Goal: Transaction & Acquisition: Purchase product/service

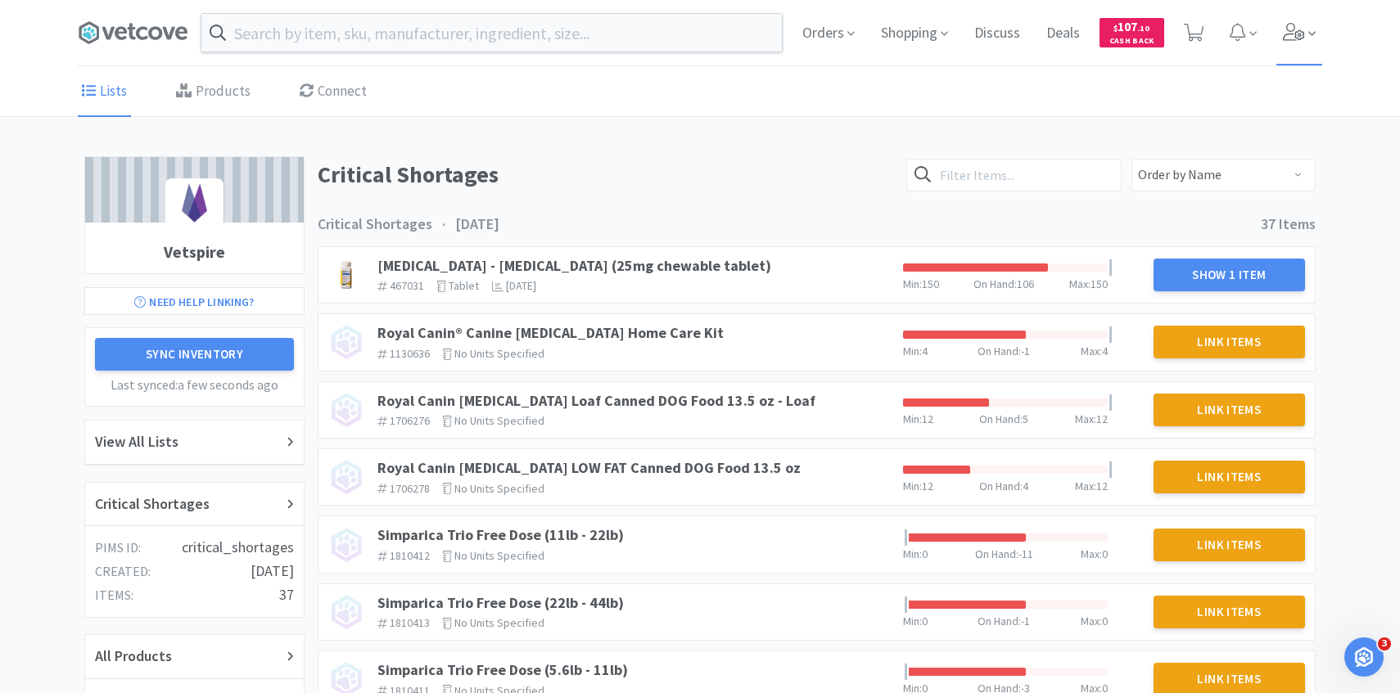
click at [1308, 38] on icon at bounding box center [1311, 33] width 7 height 15
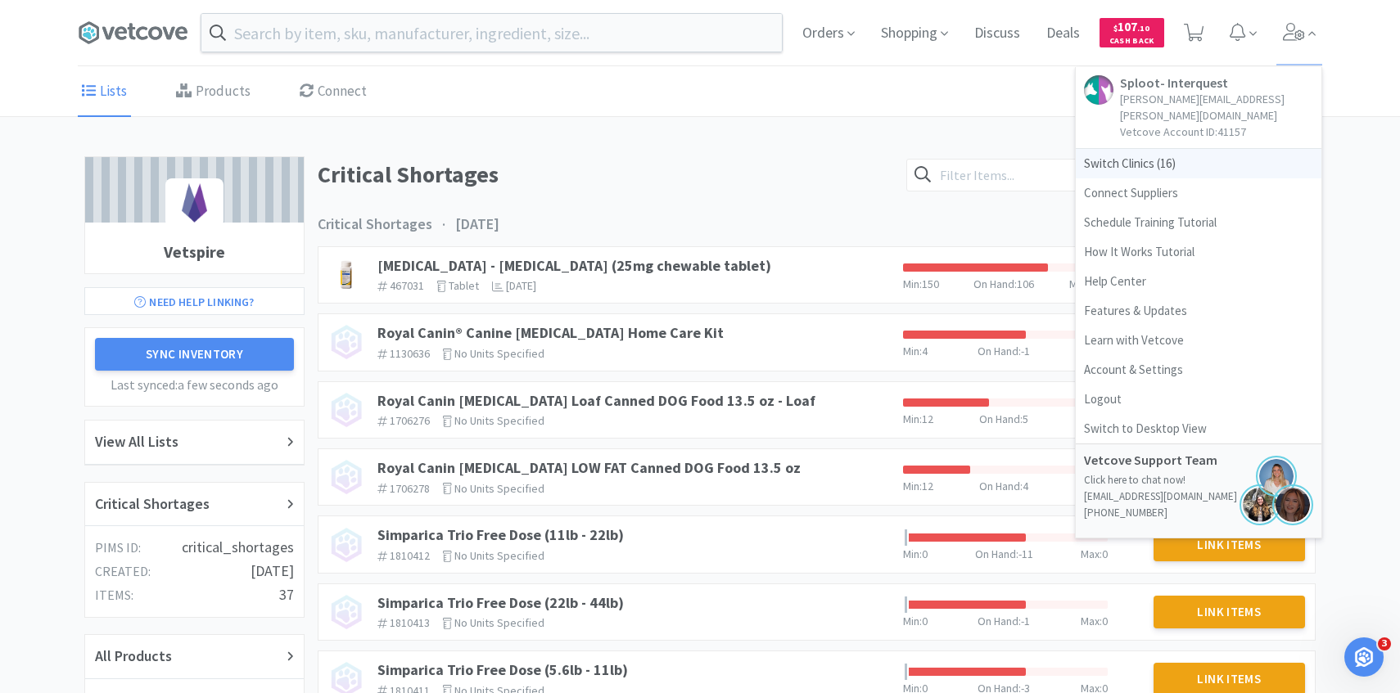
click at [1166, 149] on span "Switch Clinics ( 16 )" at bounding box center [1199, 163] width 246 height 29
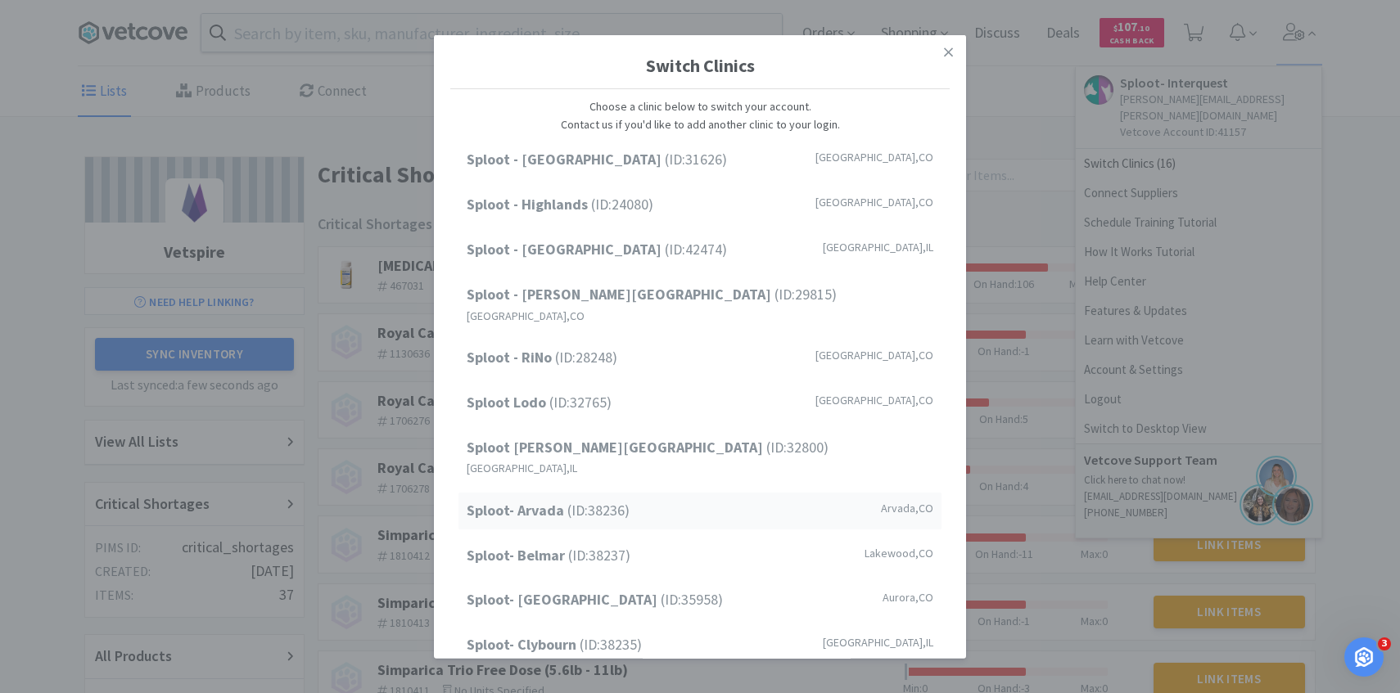
click at [645, 493] on div "Sploot- Arvada (ID: 38236 ) [GEOGRAPHIC_DATA] , [GEOGRAPHIC_DATA]" at bounding box center [699, 511] width 483 height 37
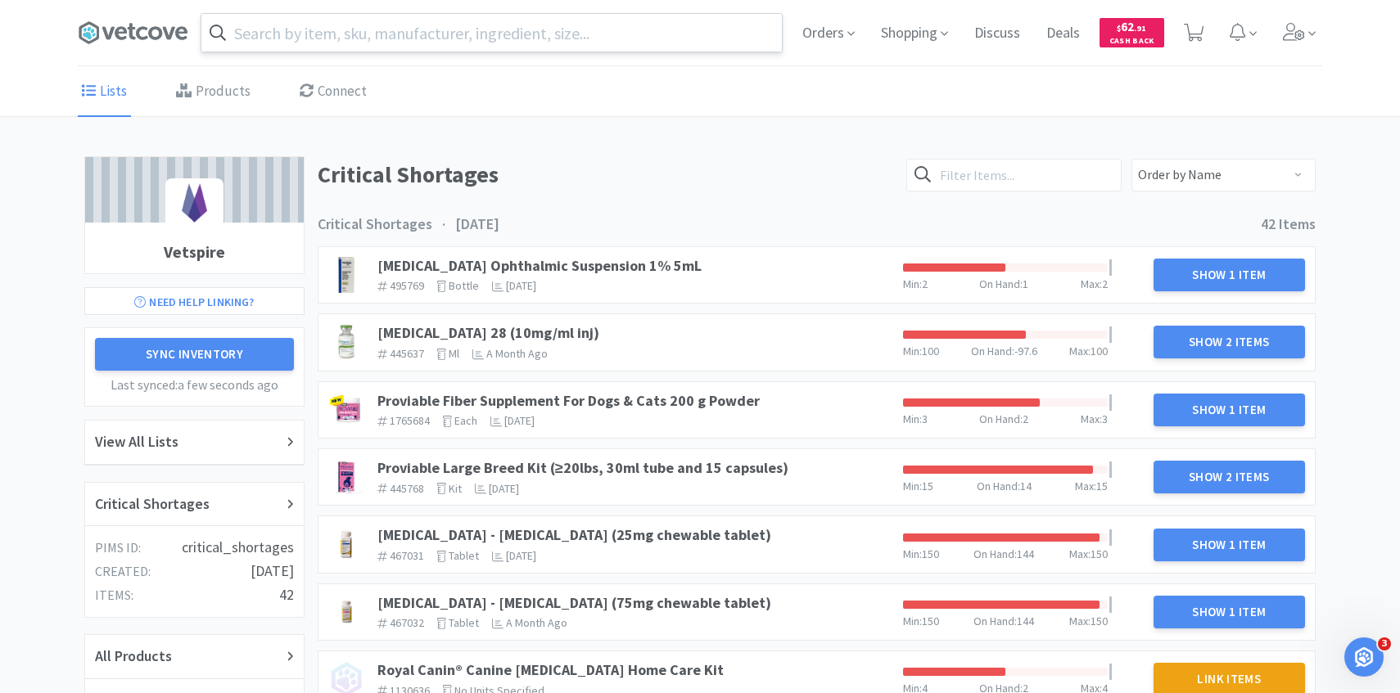
click at [378, 34] on input "text" at bounding box center [491, 33] width 580 height 38
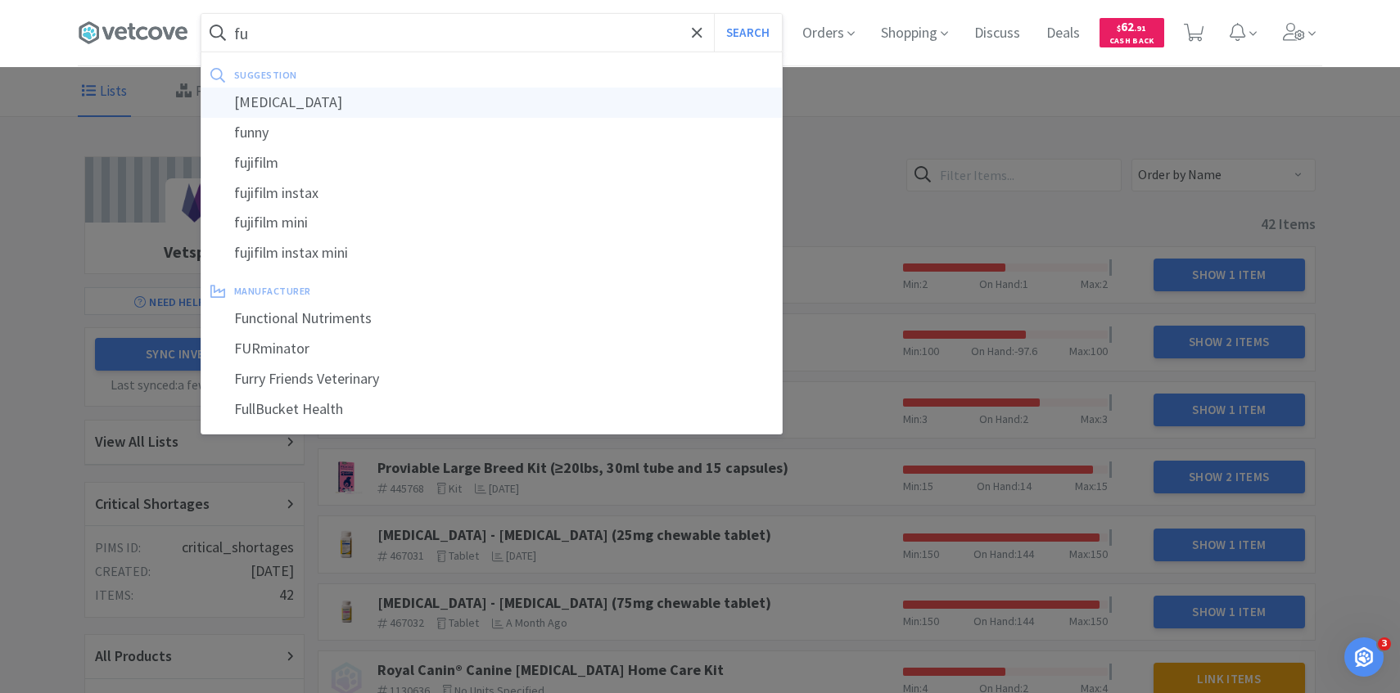
click at [390, 116] on div "[MEDICAL_DATA]" at bounding box center [491, 103] width 580 height 30
type input "[MEDICAL_DATA]"
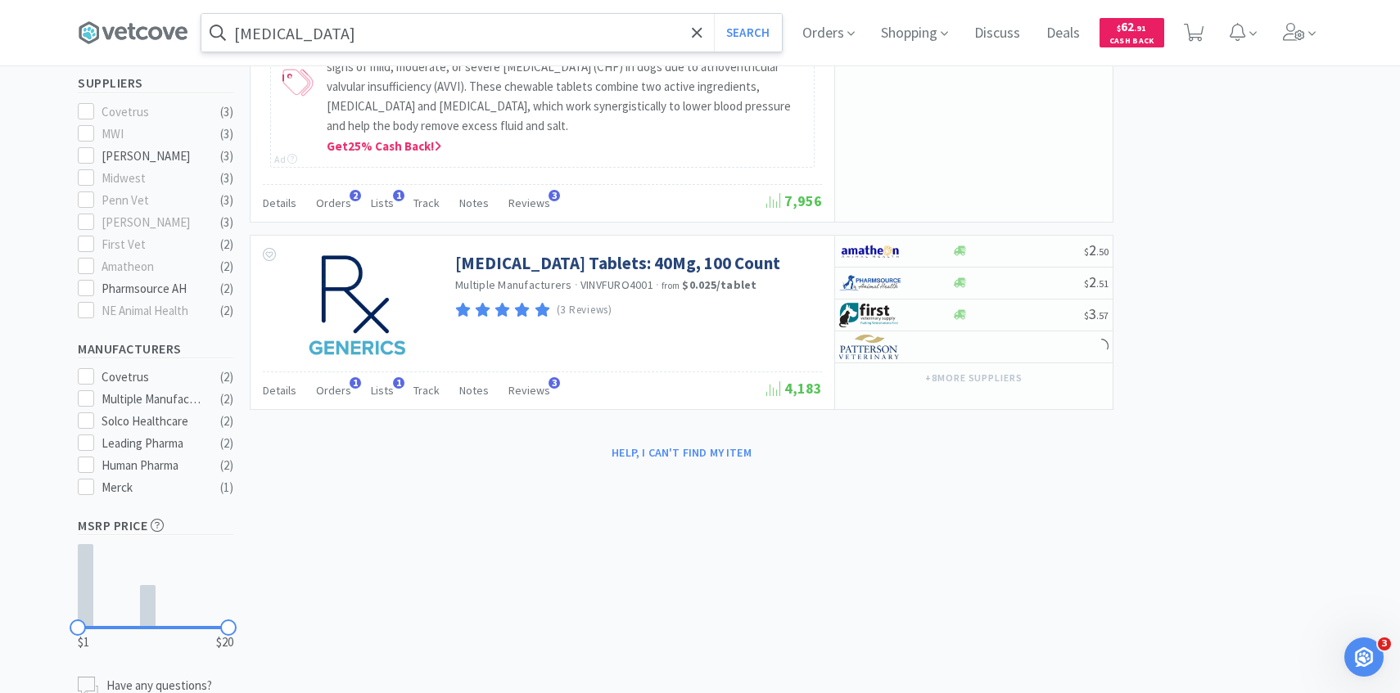
scroll to position [546, 0]
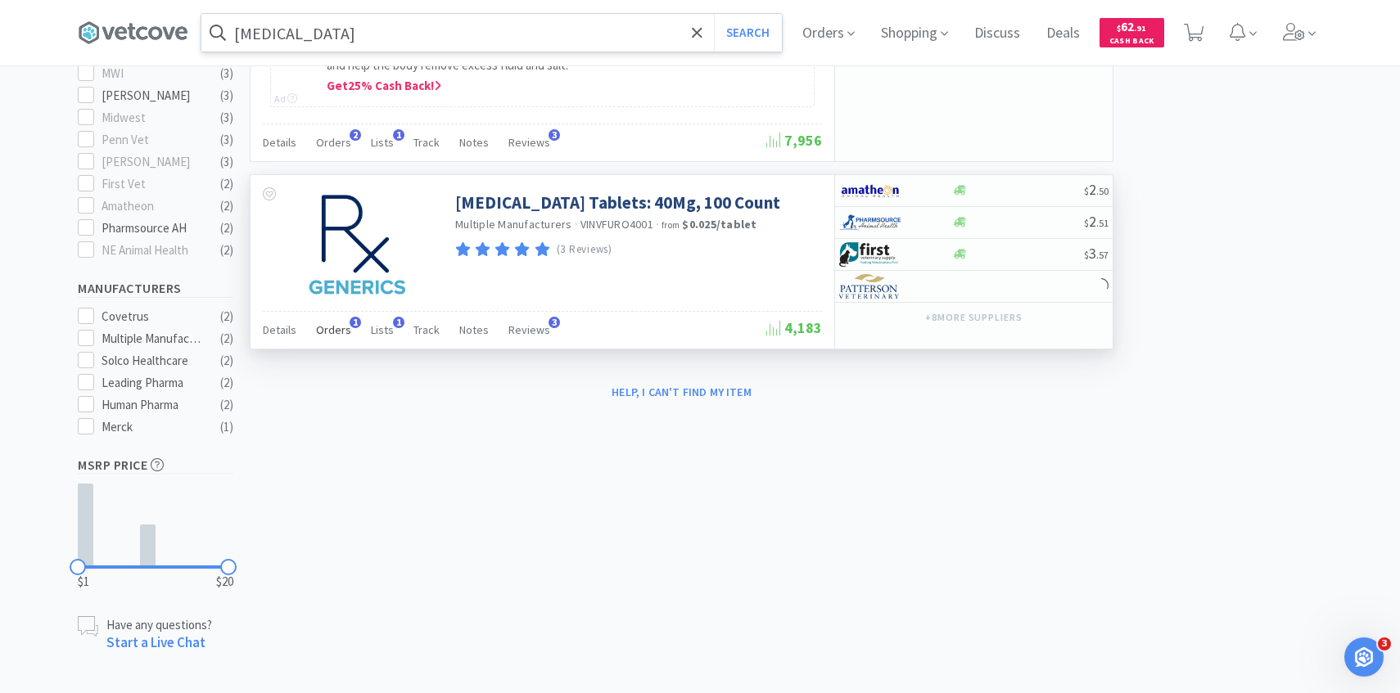
click at [340, 318] on div "Orders 1" at bounding box center [333, 332] width 35 height 31
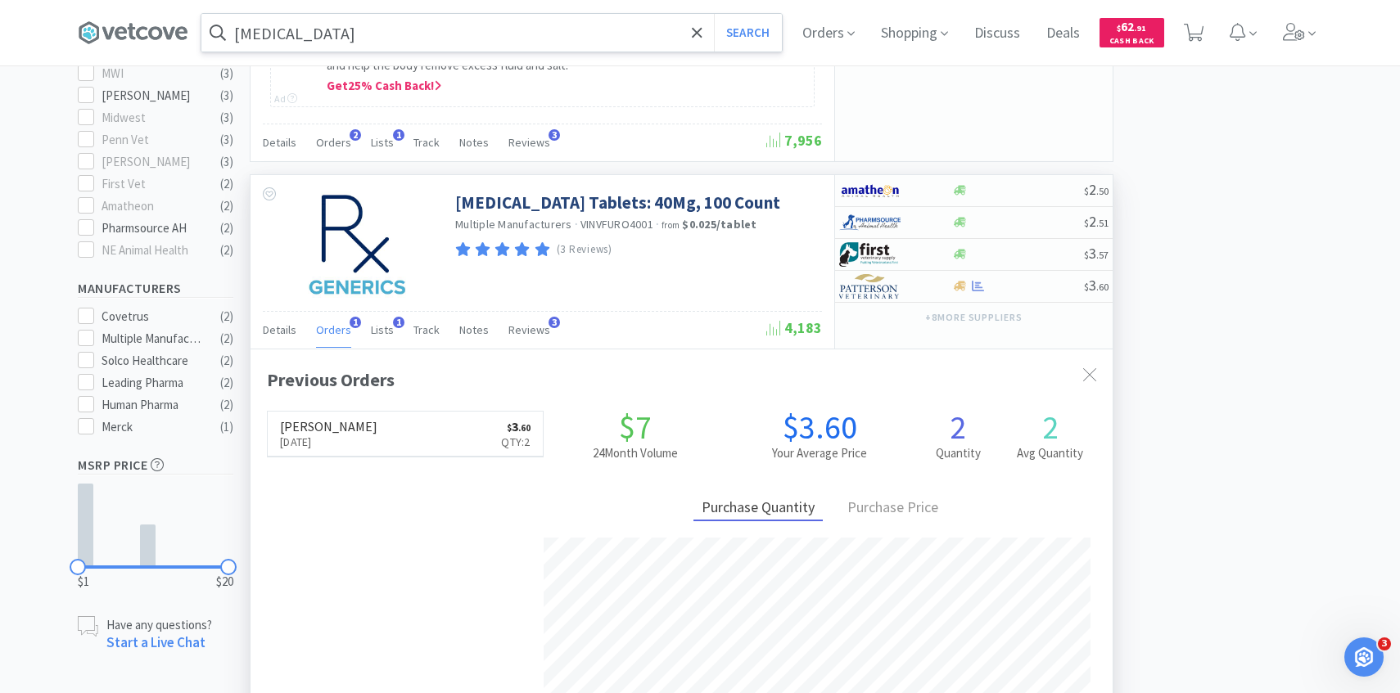
scroll to position [424, 862]
